Goal: Task Accomplishment & Management: Manage account settings

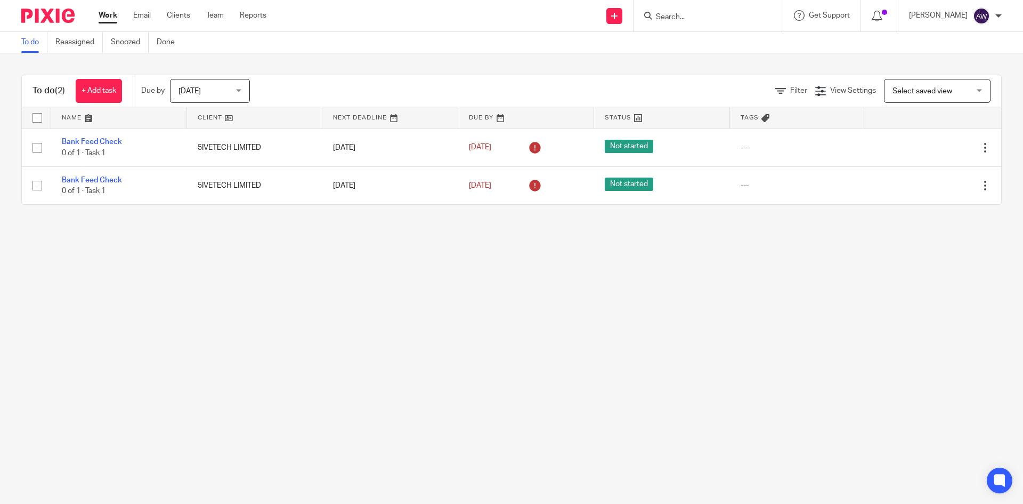
click at [721, 15] on input "Search" at bounding box center [703, 18] width 96 height 10
paste input "UK ASSOCIATION OF TAMILS LIMITED"
type input "UK ASSOCIATION OF TAMILS LIMITED"
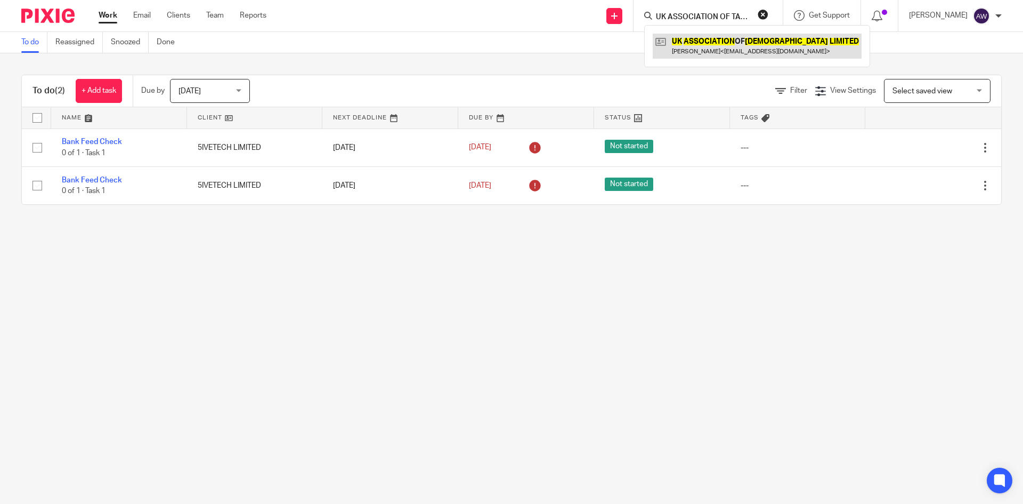
click at [722, 52] on link at bounding box center [757, 46] width 209 height 25
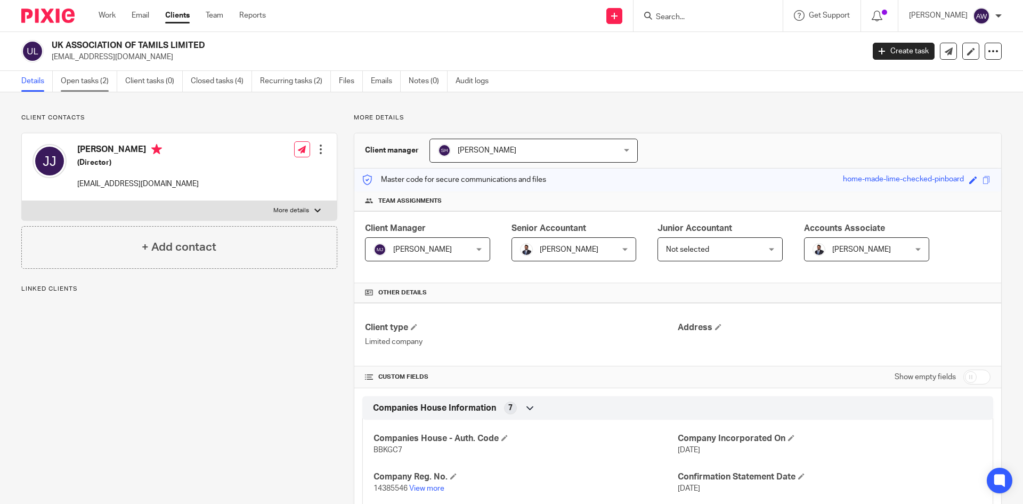
click at [91, 79] on link "Open tasks (2)" at bounding box center [89, 81] width 57 height 21
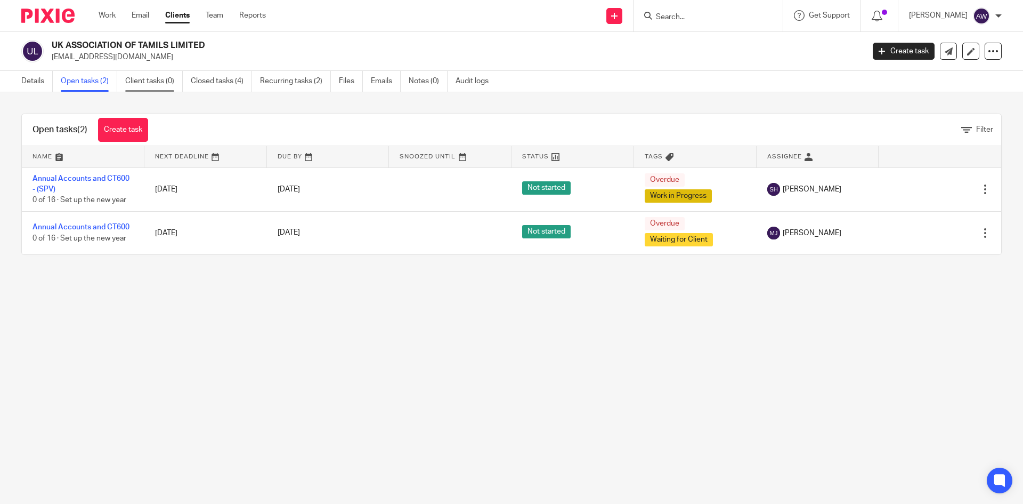
click at [144, 79] on link "Client tasks (0)" at bounding box center [154, 81] width 58 height 21
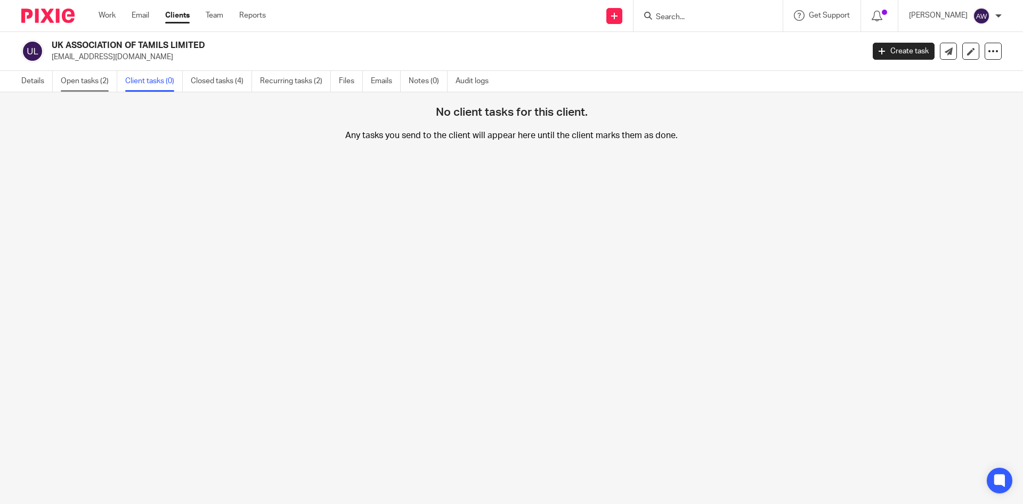
click at [89, 82] on link "Open tasks (2)" at bounding box center [89, 81] width 57 height 21
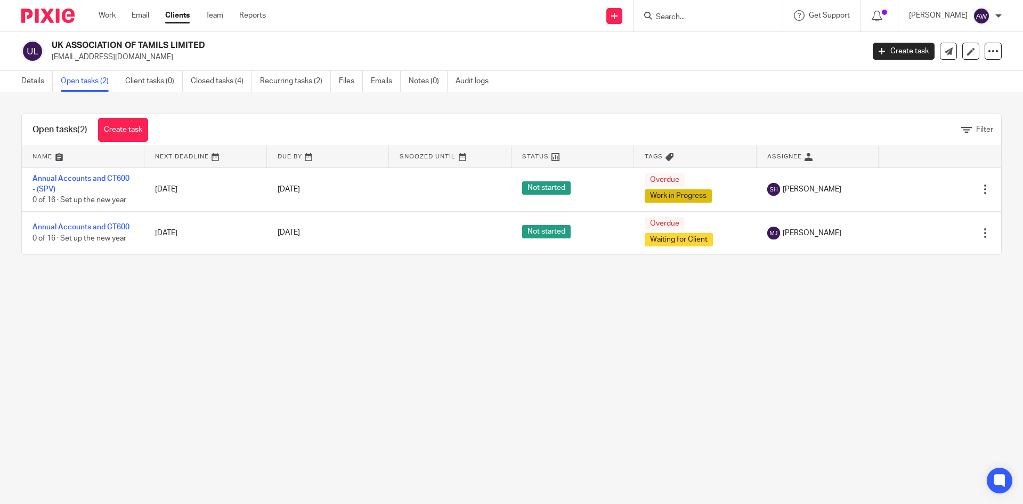
click at [721, 16] on input "Search" at bounding box center [703, 18] width 96 height 10
paste input "VRIDDHI LIMITED"
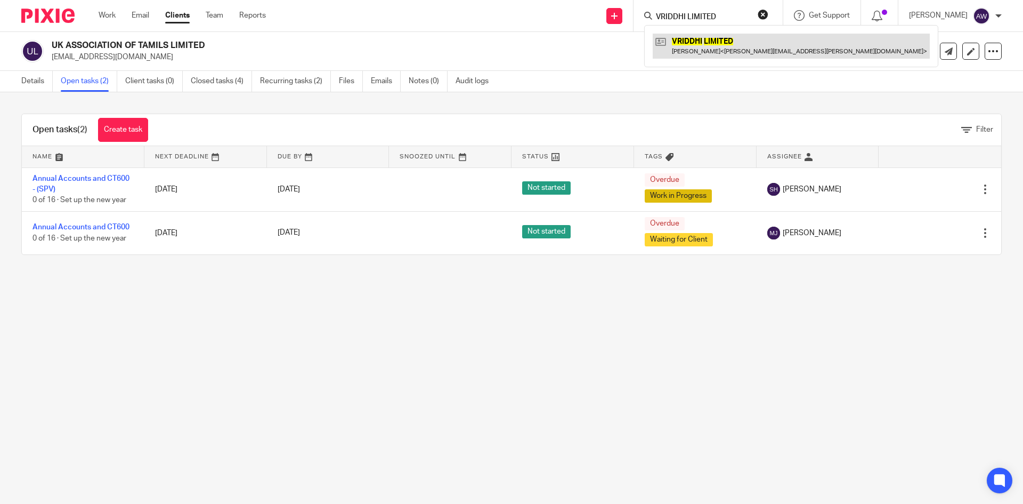
type input "VRIDDHI LIMITED"
click at [714, 41] on link at bounding box center [791, 46] width 277 height 25
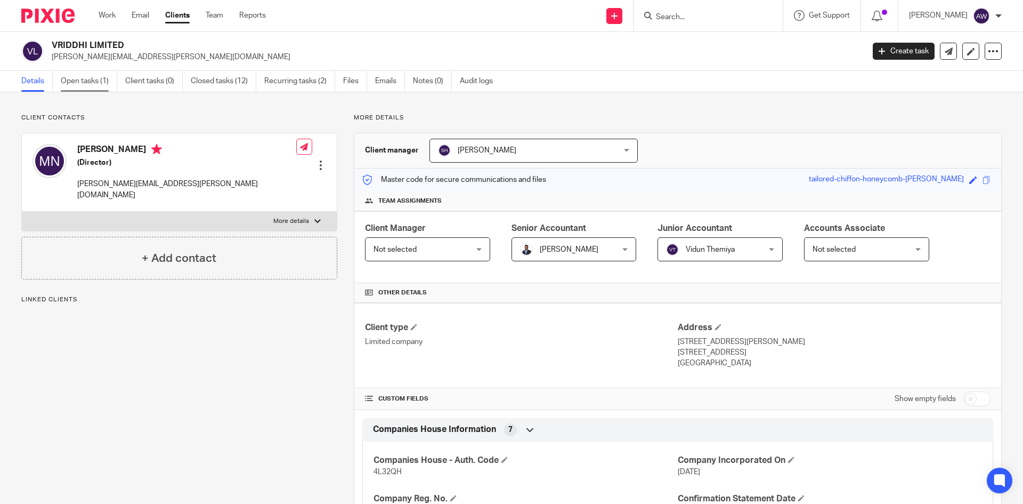
click at [93, 73] on link "Open tasks (1)" at bounding box center [89, 81] width 57 height 21
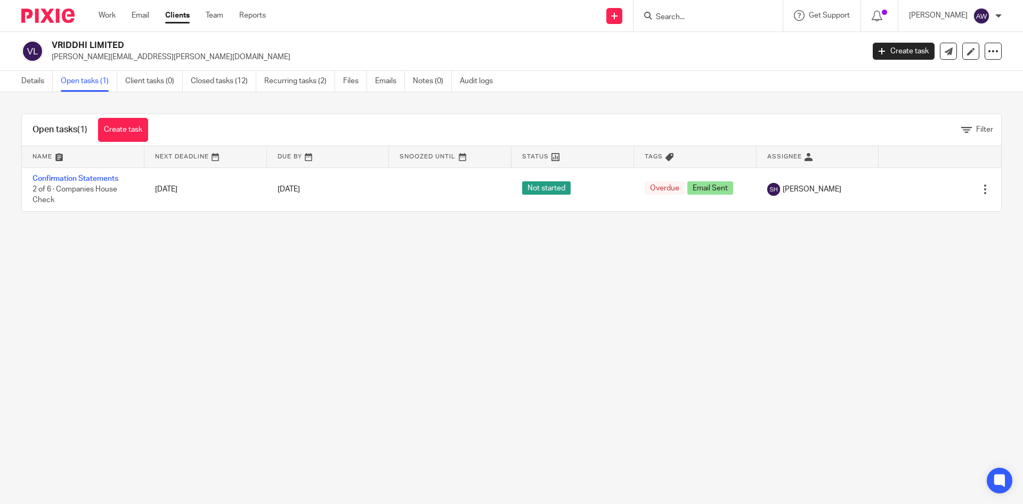
click at [172, 257] on main "VRIDDHI LIMITED mohana.nukala@gmail.com Create task Update from Companies House…" at bounding box center [511, 252] width 1023 height 504
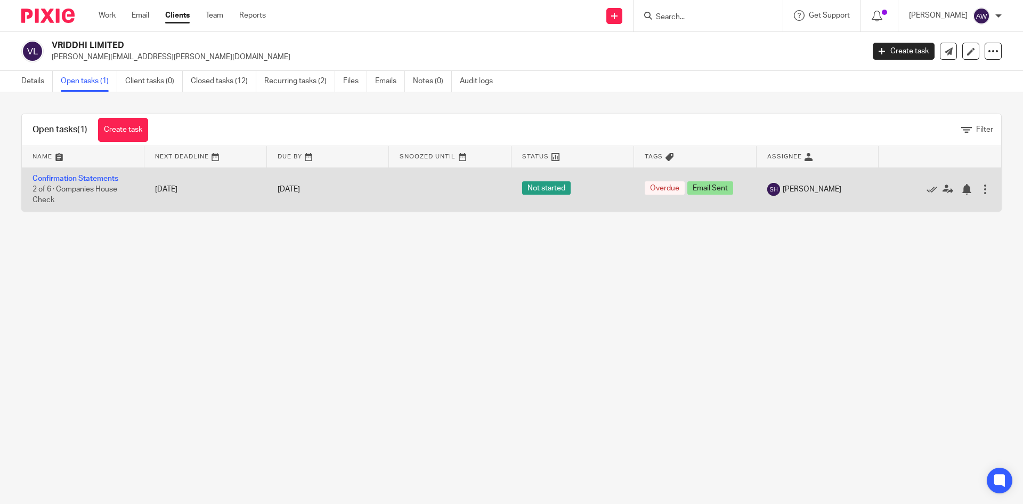
click at [79, 174] on td "Confirmation Statements 2 of 6 · Companies House Check" at bounding box center [83, 189] width 123 height 44
click at [78, 175] on link "Confirmation Statements" at bounding box center [76, 178] width 86 height 7
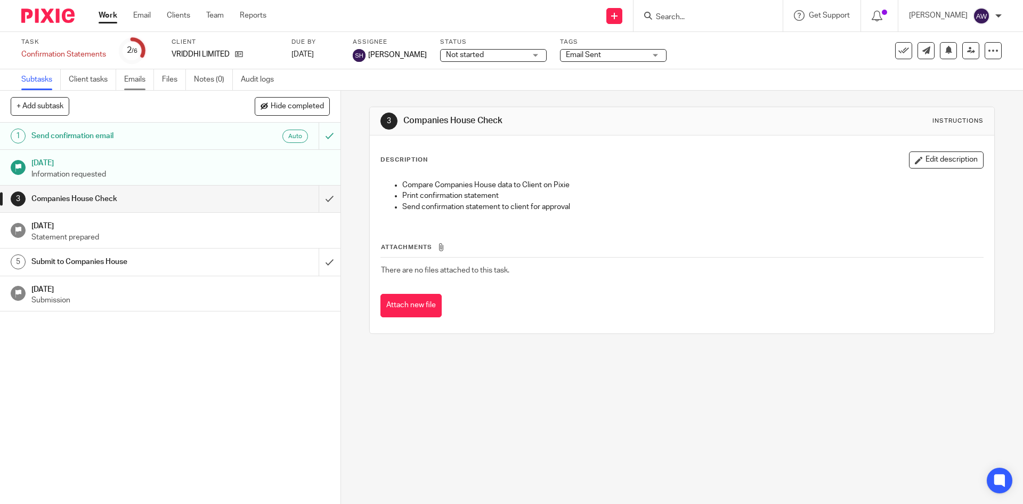
click at [140, 75] on link "Emails" at bounding box center [139, 79] width 30 height 21
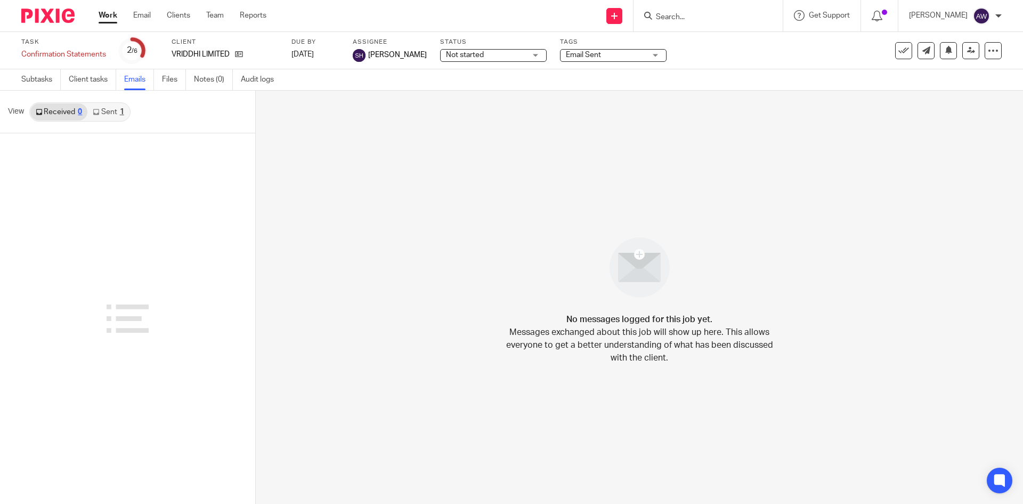
click at [117, 111] on link "Sent 1" at bounding box center [108, 111] width 42 height 17
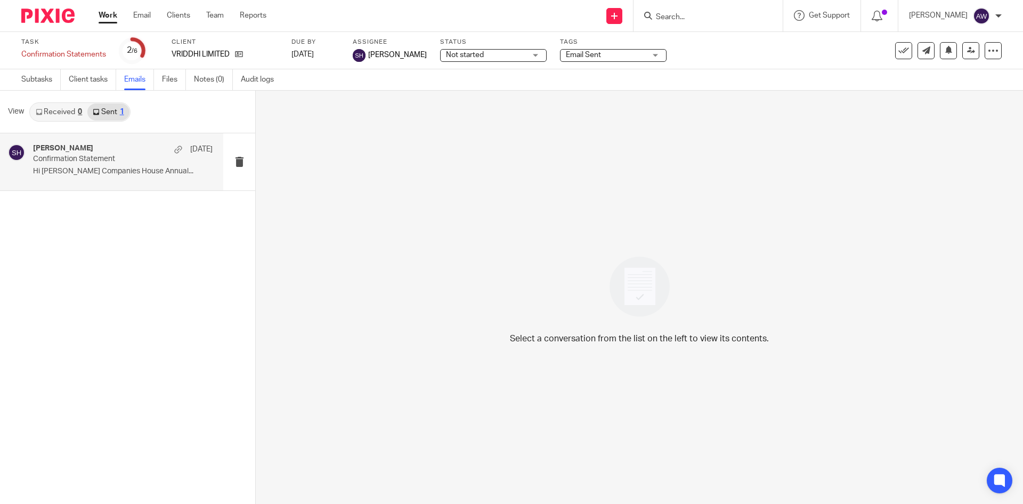
click at [91, 166] on div "Shahul Hameedh 4 Sep Confirmation Statement Hi Mohana Companies House Annual..." at bounding box center [123, 162] width 180 height 36
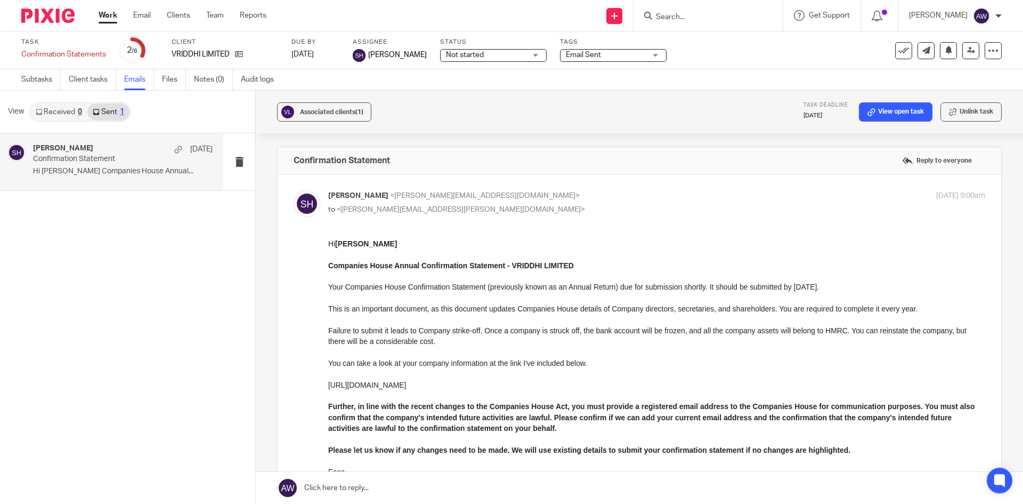
click at [686, 15] on input "Search" at bounding box center [703, 18] width 96 height 10
paste input "SA CORPORATE COMMUNICATIONS LIMITED"
type input "SA CORPORATE COMMUNICATIONS LIMITED"
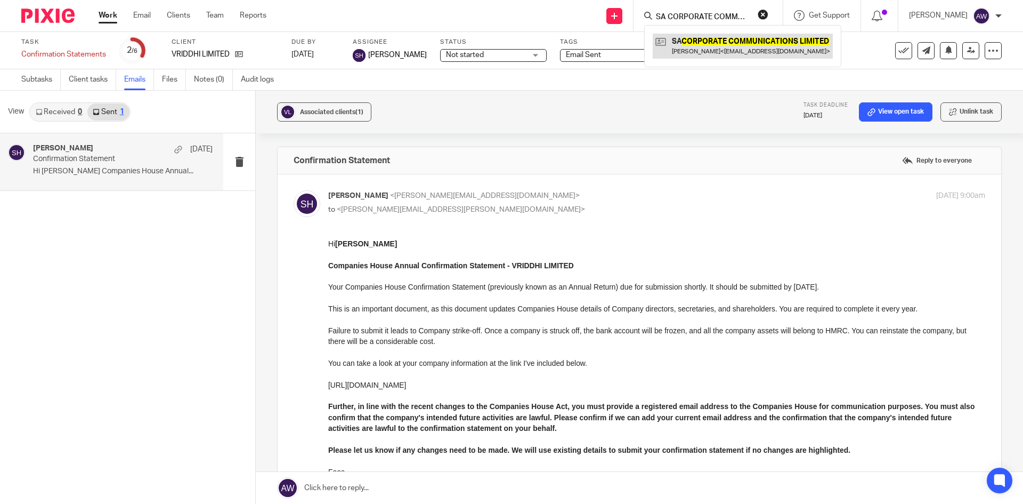
click at [701, 42] on link at bounding box center [743, 46] width 180 height 25
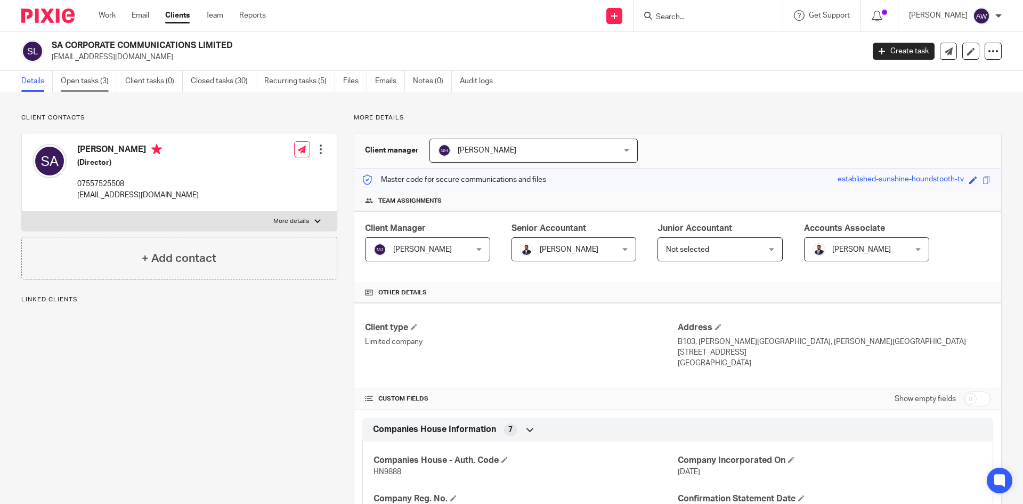
click at [87, 79] on link "Open tasks (3)" at bounding box center [89, 81] width 57 height 21
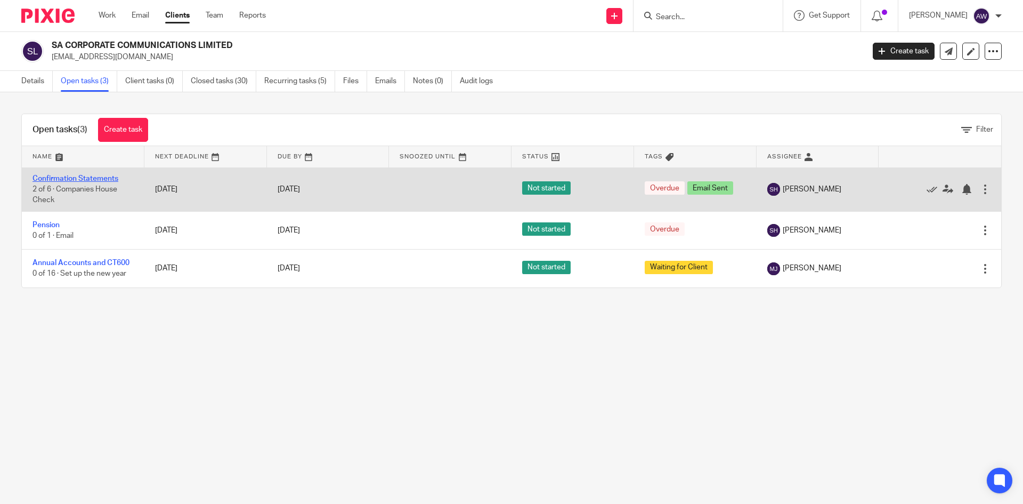
click at [64, 180] on link "Confirmation Statements" at bounding box center [76, 178] width 86 height 7
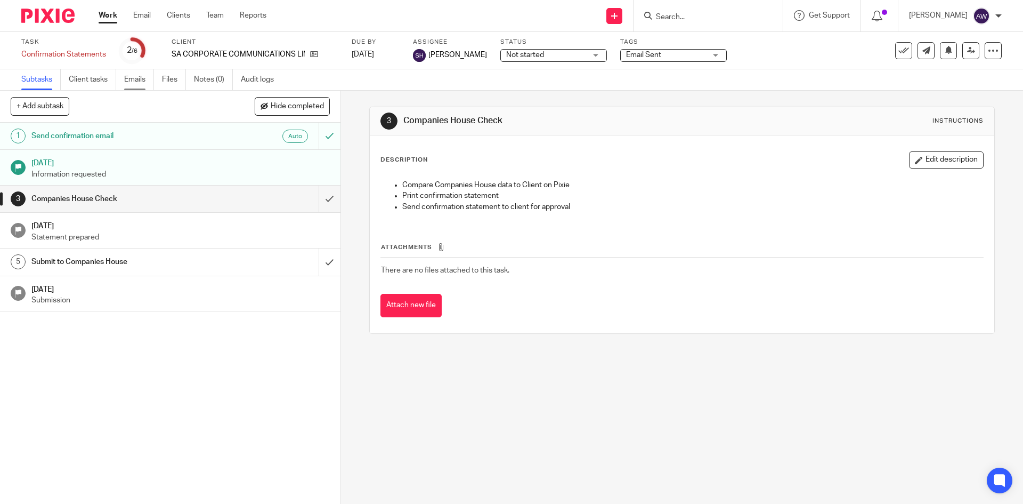
click at [127, 82] on link "Emails" at bounding box center [139, 79] width 30 height 21
